Goal: Task Accomplishment & Management: Manage account settings

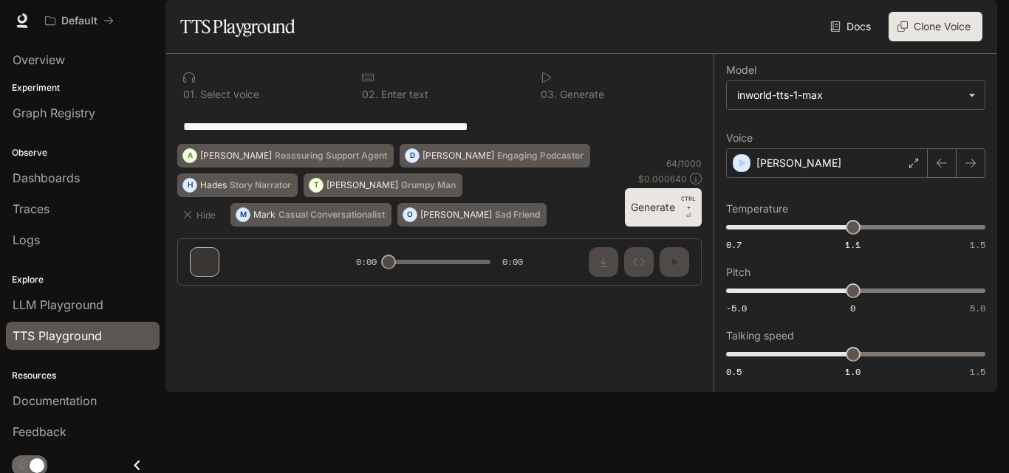
click at [965, 25] on button "button" at bounding box center [977, 21] width 30 height 30
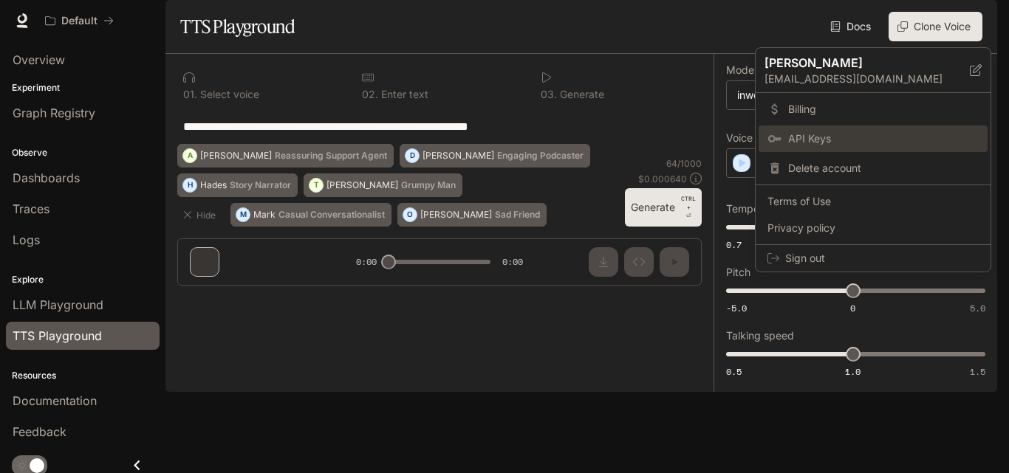
click at [844, 133] on span "API Keys" at bounding box center [883, 138] width 191 height 15
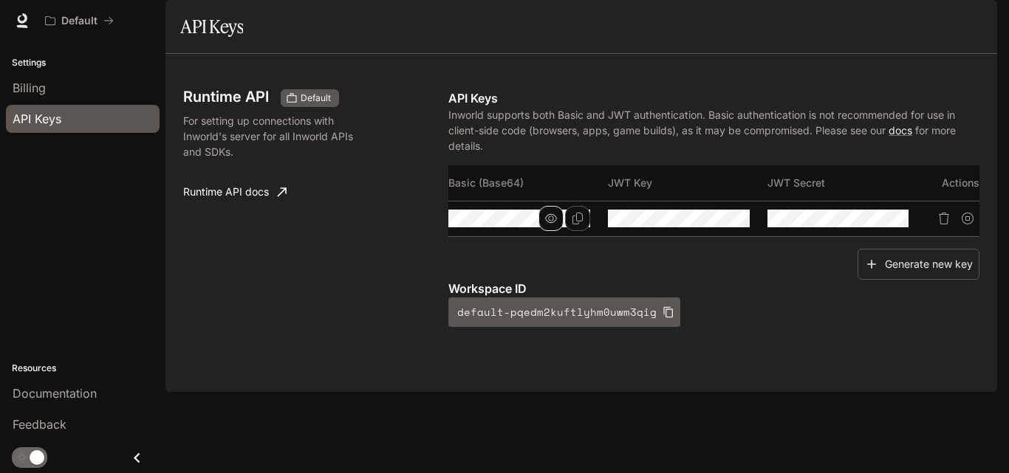
click at [558, 231] on button "button" at bounding box center [550, 218] width 25 height 25
click at [573, 225] on icon "Copy Basic (Base64)" at bounding box center [578, 219] width 12 height 12
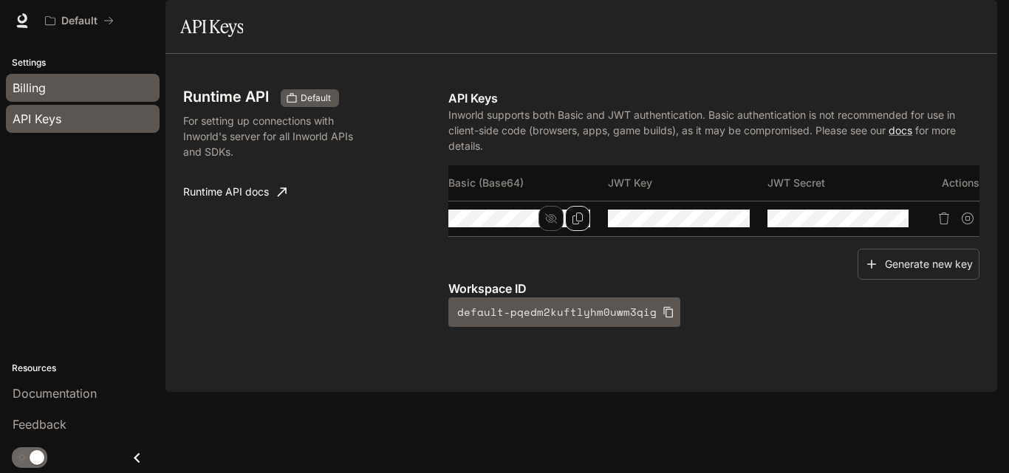
click at [44, 87] on span "Billing" at bounding box center [29, 88] width 33 height 18
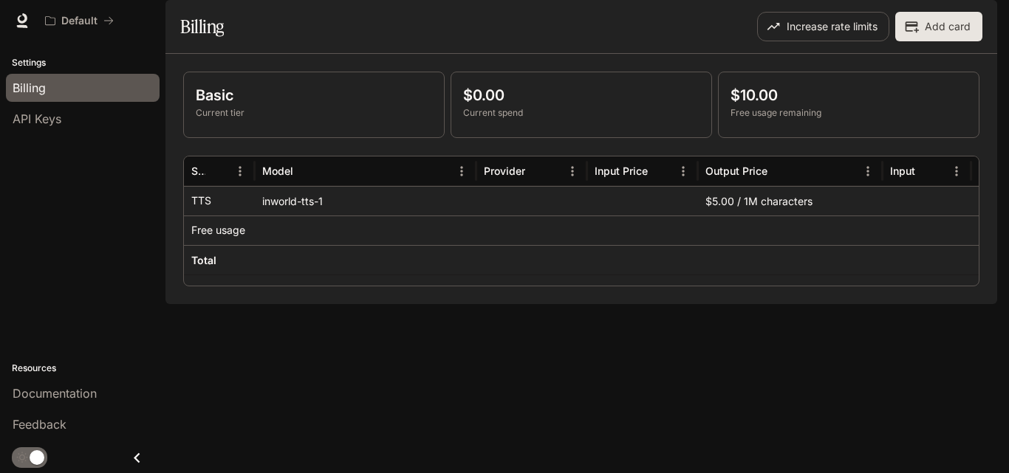
drag, startPoint x: 284, startPoint y: 313, endPoint x: 380, endPoint y: 320, distance: 96.2
click at [377, 286] on div "Service Model Provider Input Price Output Price Input Output Input Cost TTS inw…" at bounding box center [581, 221] width 795 height 129
